Goal: Find specific page/section: Find specific page/section

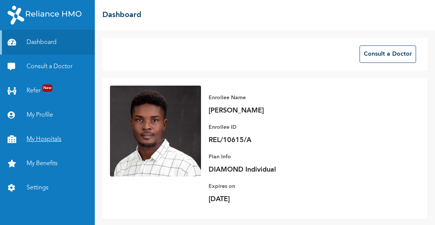
click at [45, 142] on link "My Hospitals" at bounding box center [47, 139] width 95 height 24
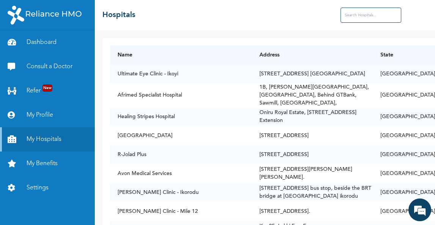
click at [362, 12] on input "text" at bounding box center [370, 15] width 61 height 15
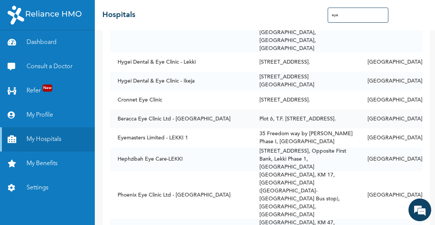
scroll to position [114, 0]
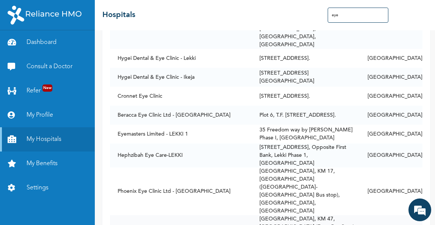
type input "eye"
drag, startPoint x: 359, startPoint y: 158, endPoint x: 297, endPoint y: 150, distance: 61.9
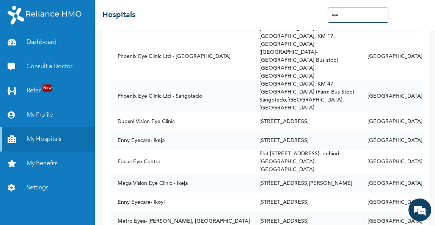
scroll to position [141, 0]
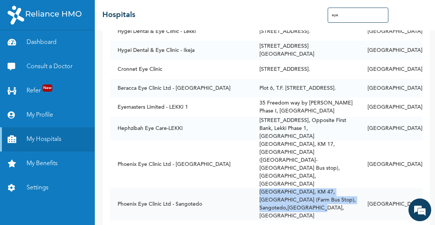
drag, startPoint x: 356, startPoint y: 132, endPoint x: 255, endPoint y: 122, distance: 101.2
click at [255, 188] on td "[GEOGRAPHIC_DATA], KM 47, [GEOGRAPHIC_DATA] (Farm Bus Stop), Sangotedo,[GEOGRAP…" at bounding box center [306, 204] width 108 height 32
copy td "[GEOGRAPHIC_DATA], KM 47, [GEOGRAPHIC_DATA] (Farm Bus Stop), Sangotedo,[GEOGRAP…"
